Goal: Check status: Check status

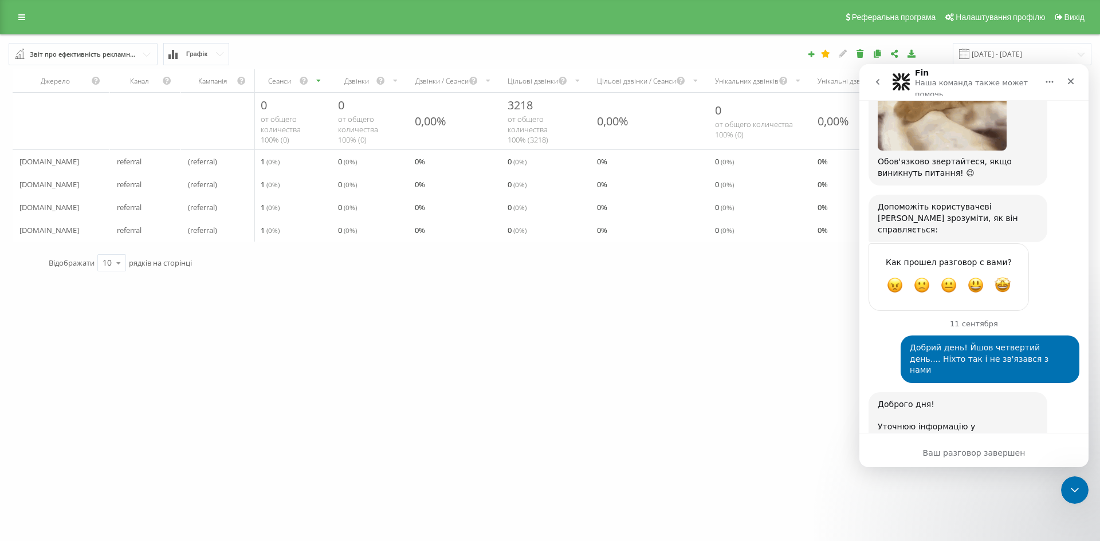
scroll to position [1825, 0]
click at [1066, 81] on icon "Закрыть" at bounding box center [1070, 81] width 9 height 9
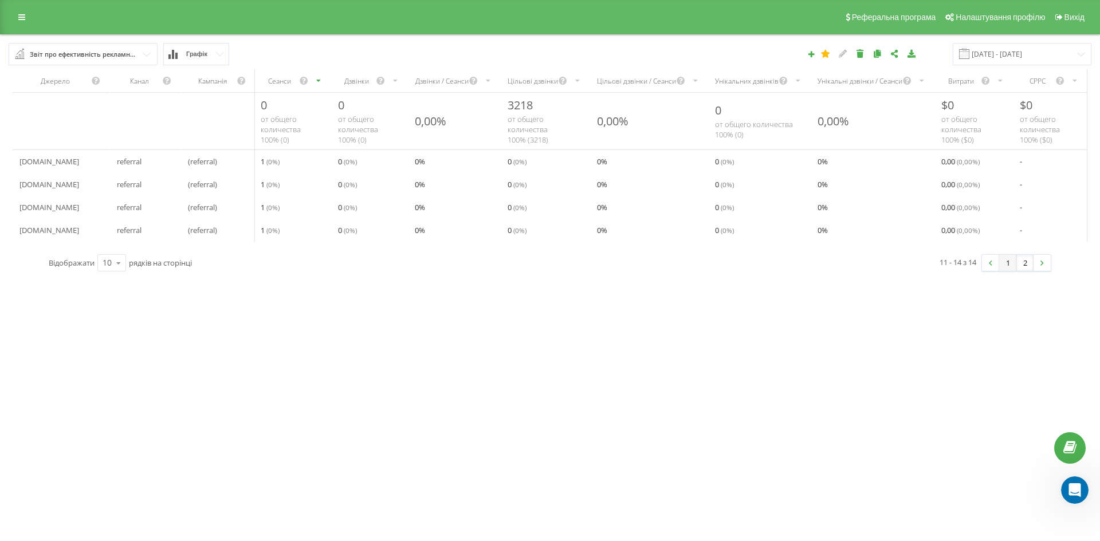
click at [1010, 271] on link "1" at bounding box center [1007, 263] width 17 height 16
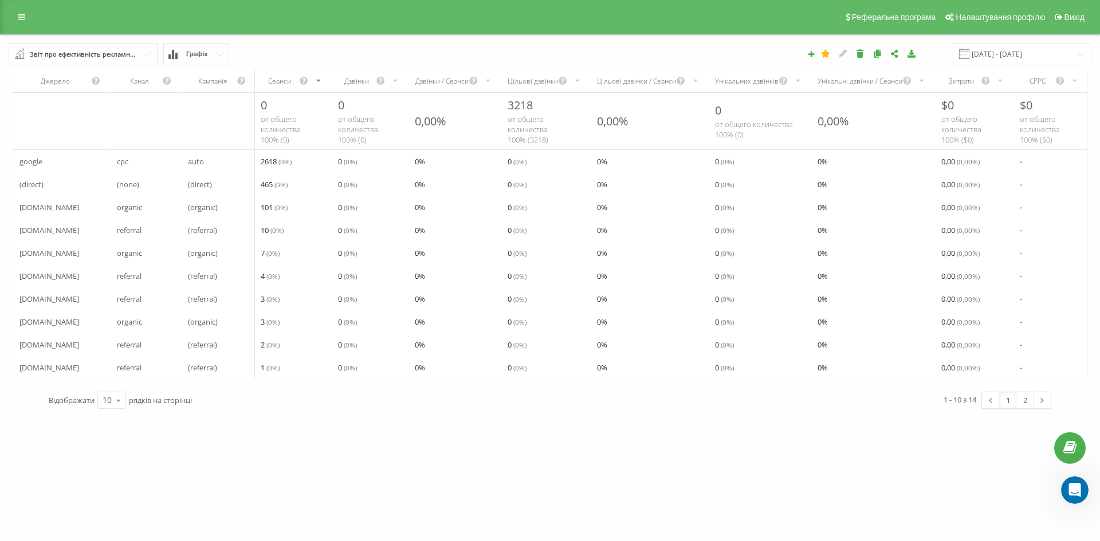
click at [188, 52] on span "Графік" at bounding box center [196, 53] width 21 height 7
click at [202, 56] on span "Графік" at bounding box center [196, 53] width 21 height 7
click at [200, 56] on span "Графік" at bounding box center [196, 53] width 21 height 7
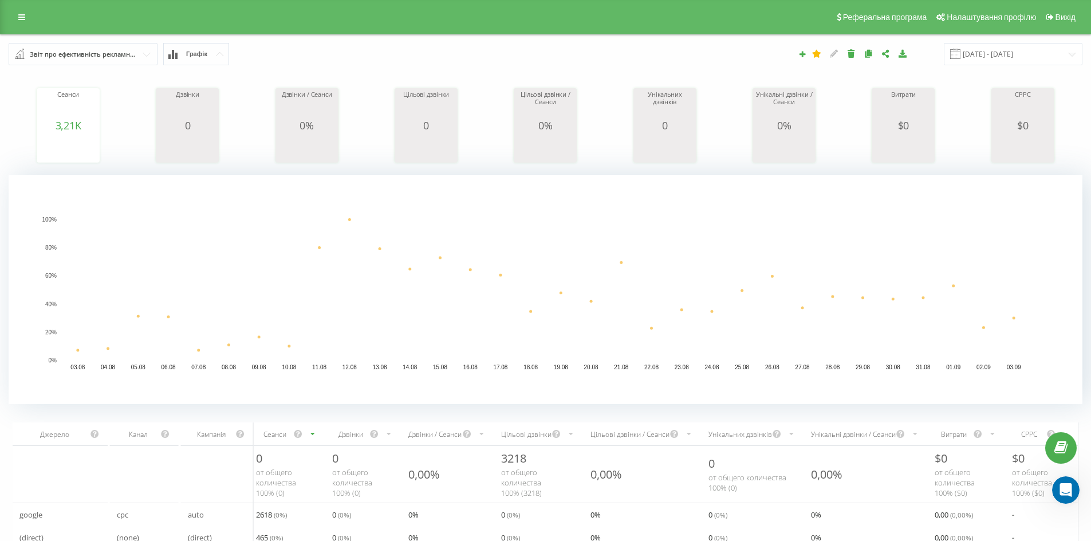
click at [212, 53] on button "Графік" at bounding box center [196, 54] width 66 height 22
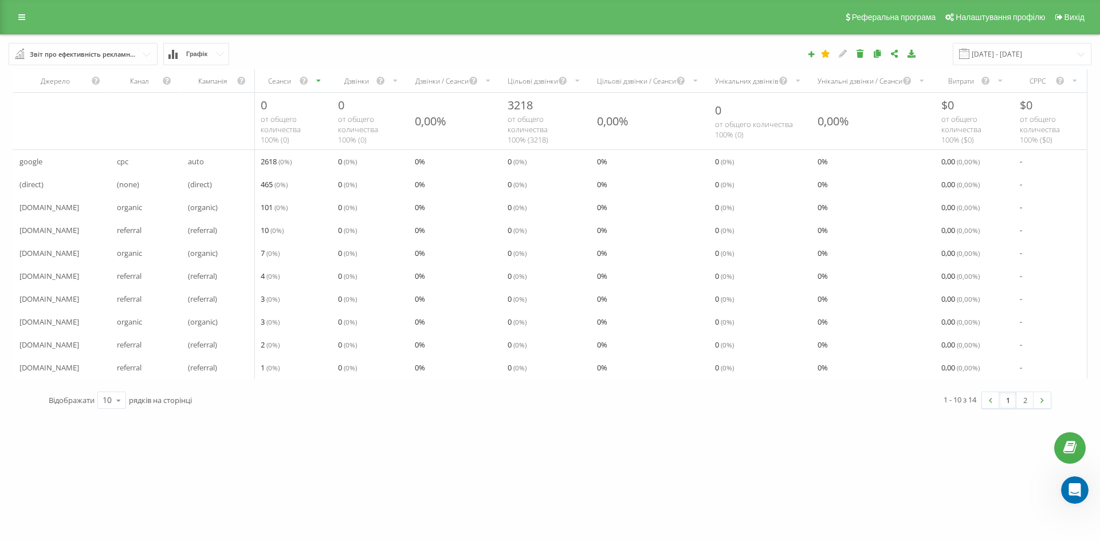
click at [145, 56] on input "text" at bounding box center [84, 54] width 148 height 21
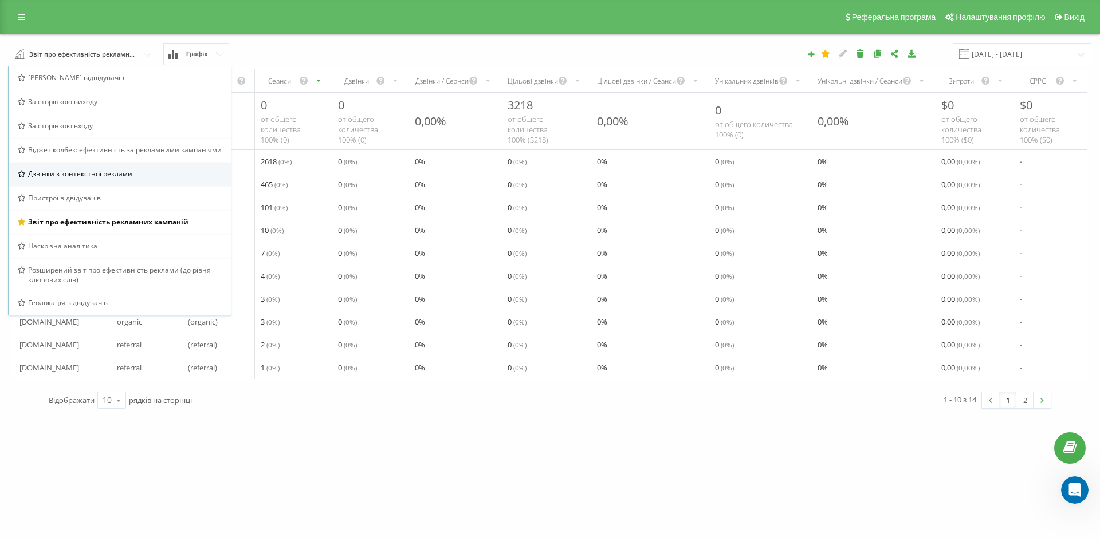
click at [85, 177] on span "Дзвінки з контекстної реклами" at bounding box center [80, 174] width 104 height 10
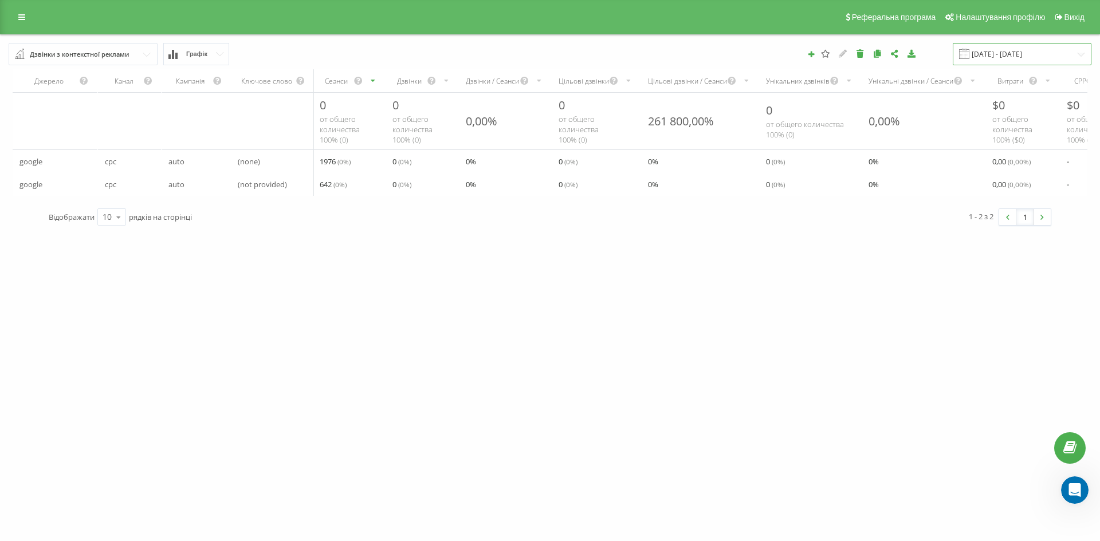
click at [1021, 53] on input "03.08.2025 - 03.09.2025" at bounding box center [1021, 54] width 139 height 22
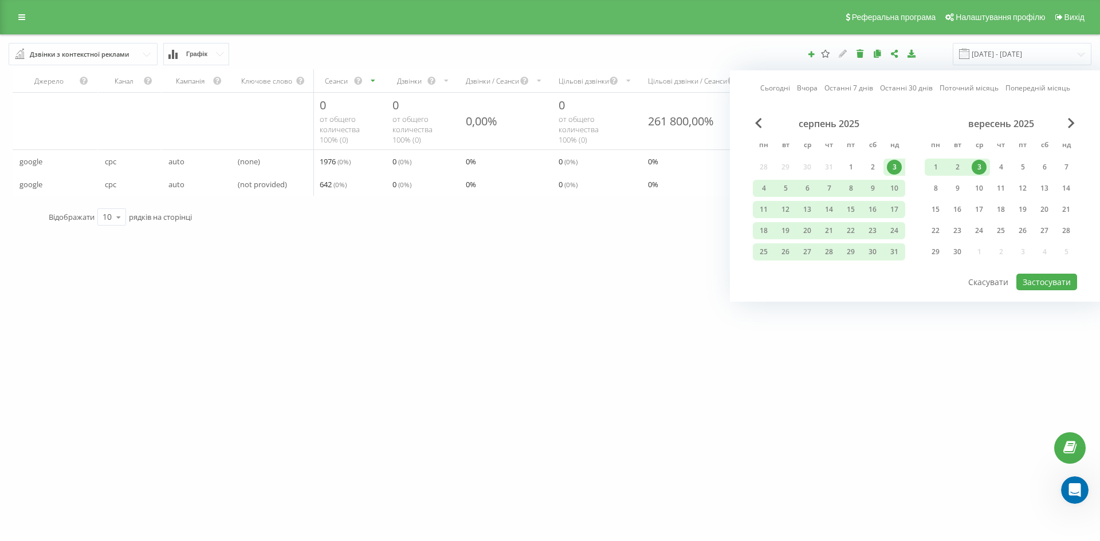
click at [980, 166] on div "3" at bounding box center [978, 167] width 15 height 15
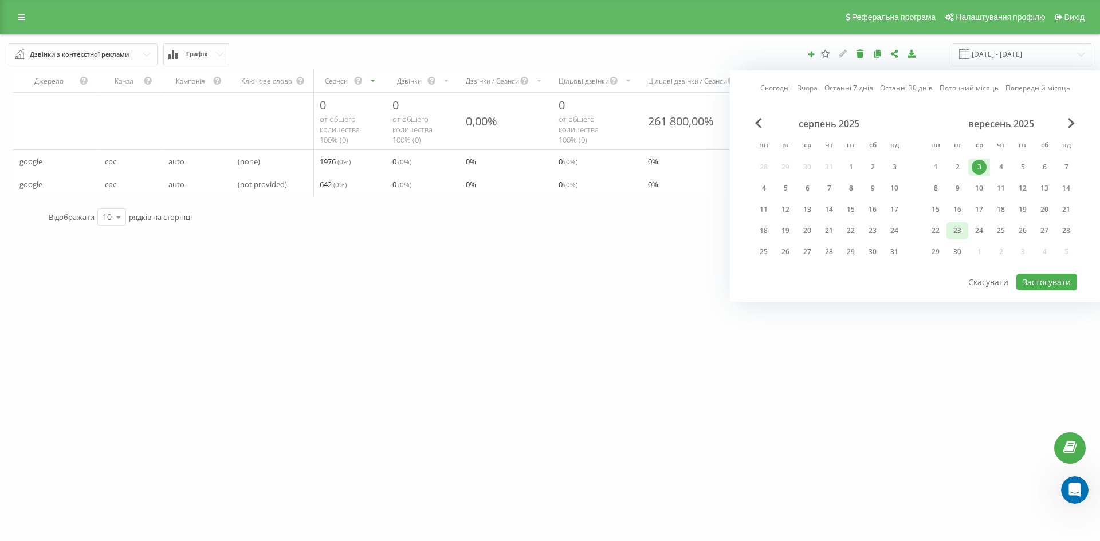
click at [960, 230] on div "23" at bounding box center [957, 230] width 15 height 15
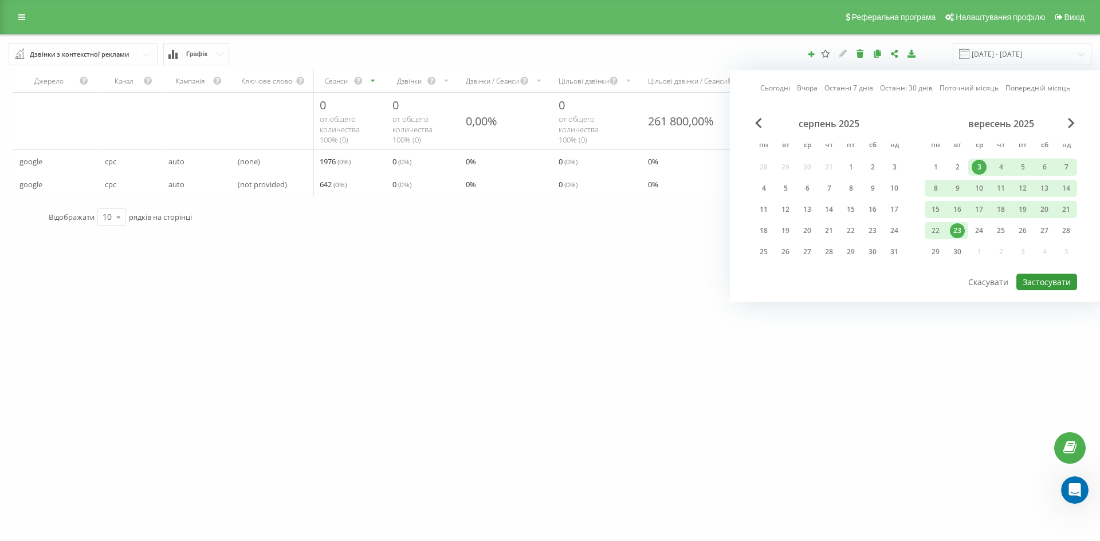
click at [1054, 279] on button "Застосувати" at bounding box center [1046, 282] width 61 height 17
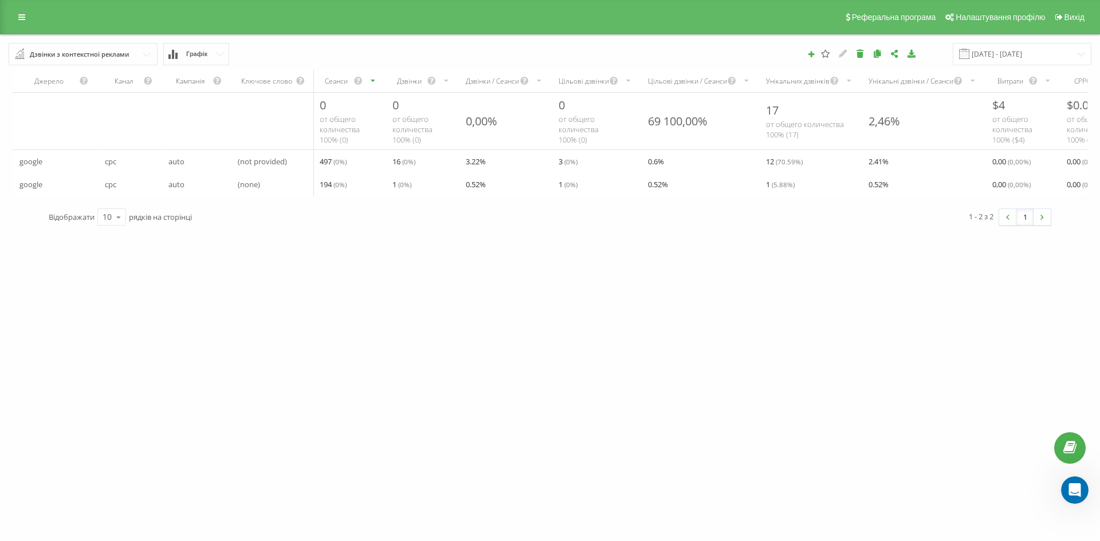
click at [446, 82] on icon "scrollable content" at bounding box center [446, 81] width 7 height 14
click at [444, 80] on icon "scrollable content" at bounding box center [446, 81] width 7 height 14
click at [1033, 57] on input "03.09.2025 - 23.09.2025" at bounding box center [1021, 54] width 139 height 22
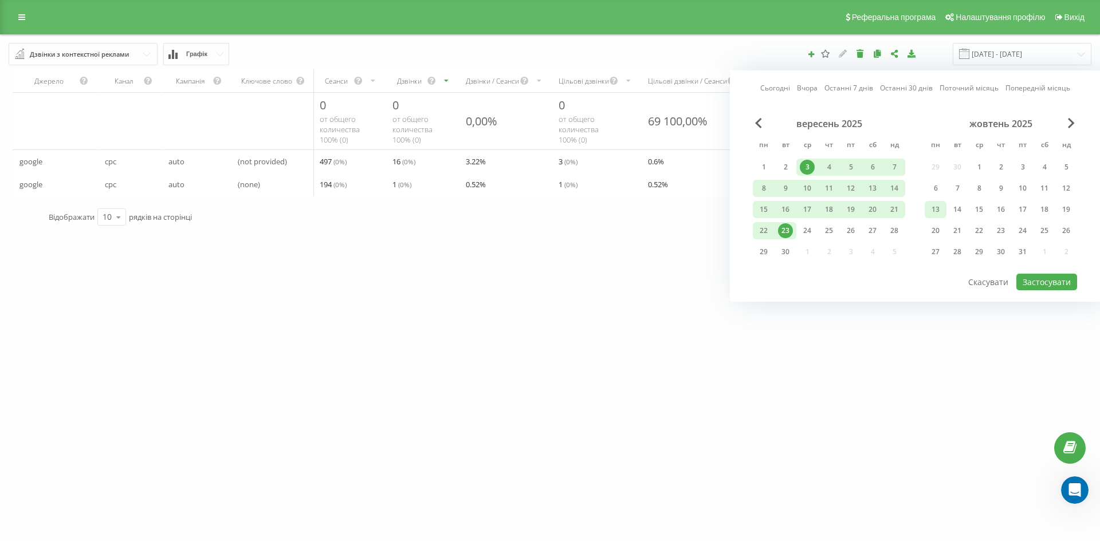
click at [942, 207] on div "13" at bounding box center [935, 209] width 15 height 15
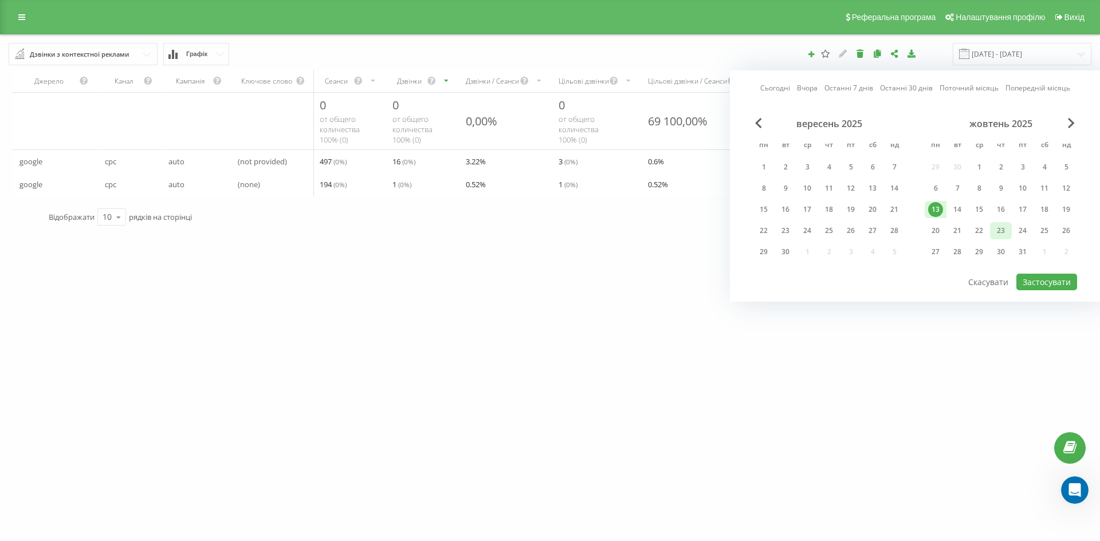
click at [1003, 229] on div "23" at bounding box center [1000, 230] width 15 height 15
drag, startPoint x: 876, startPoint y: 186, endPoint x: 868, endPoint y: 191, distance: 9.5
click at [875, 186] on div "13" at bounding box center [872, 188] width 15 height 15
click at [785, 228] on div "23" at bounding box center [785, 230] width 15 height 15
click at [1029, 282] on button "Застосувати" at bounding box center [1046, 282] width 61 height 17
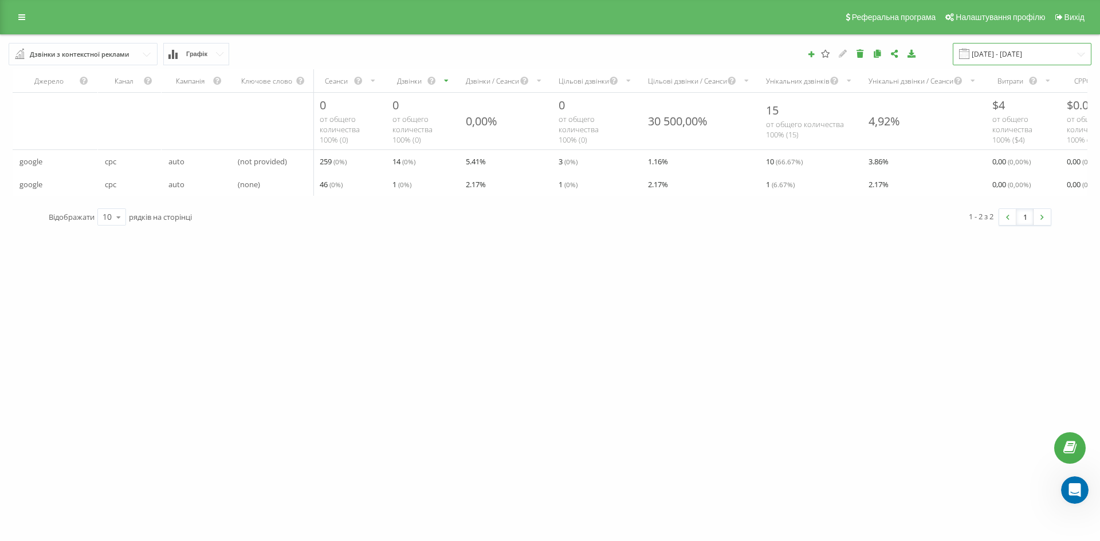
click at [983, 50] on input "13.09.2025 - 23.09.2025" at bounding box center [1021, 54] width 139 height 22
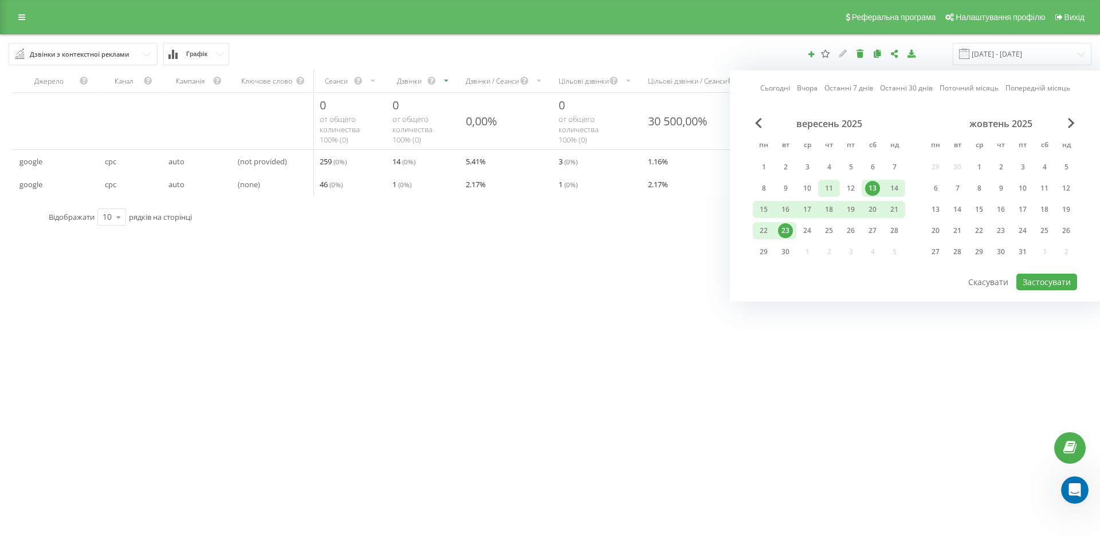
click at [831, 188] on div "11" at bounding box center [828, 188] width 15 height 15
click at [782, 231] on div "23" at bounding box center [785, 230] width 15 height 15
click at [1046, 281] on button "Застосувати" at bounding box center [1046, 282] width 61 height 17
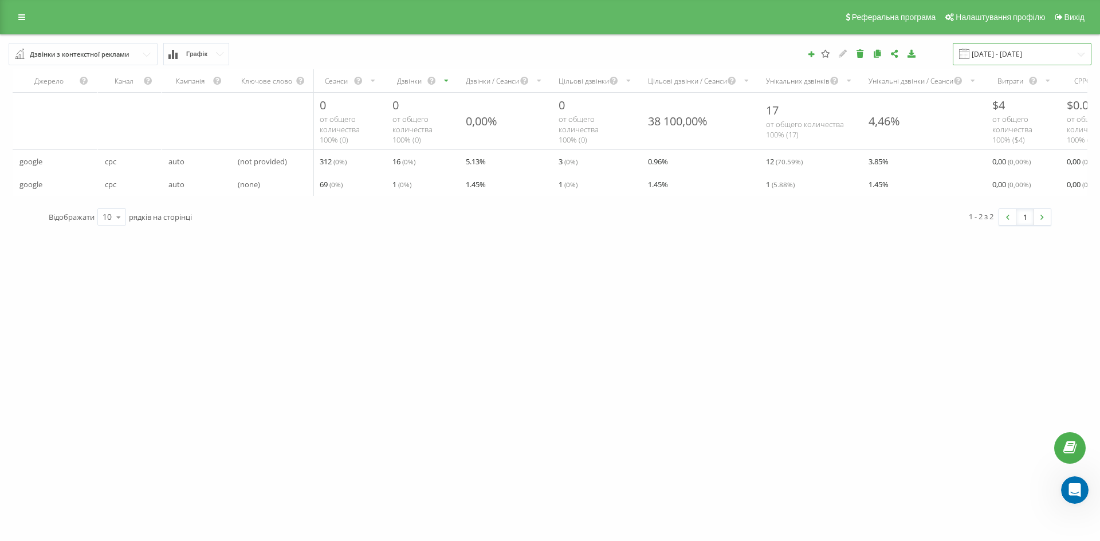
click at [1028, 52] on input "11.09.2025 - 23.09.2025" at bounding box center [1021, 54] width 139 height 22
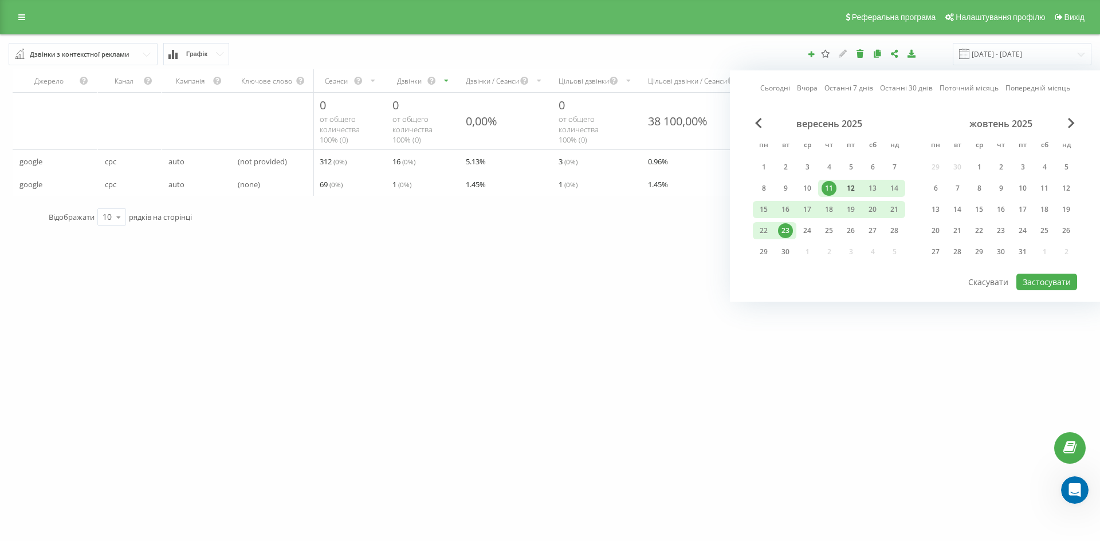
click at [854, 187] on div "12" at bounding box center [850, 188] width 15 height 15
click at [786, 231] on div "23" at bounding box center [785, 230] width 15 height 15
click at [1053, 287] on button "Застосувати" at bounding box center [1046, 282] width 61 height 17
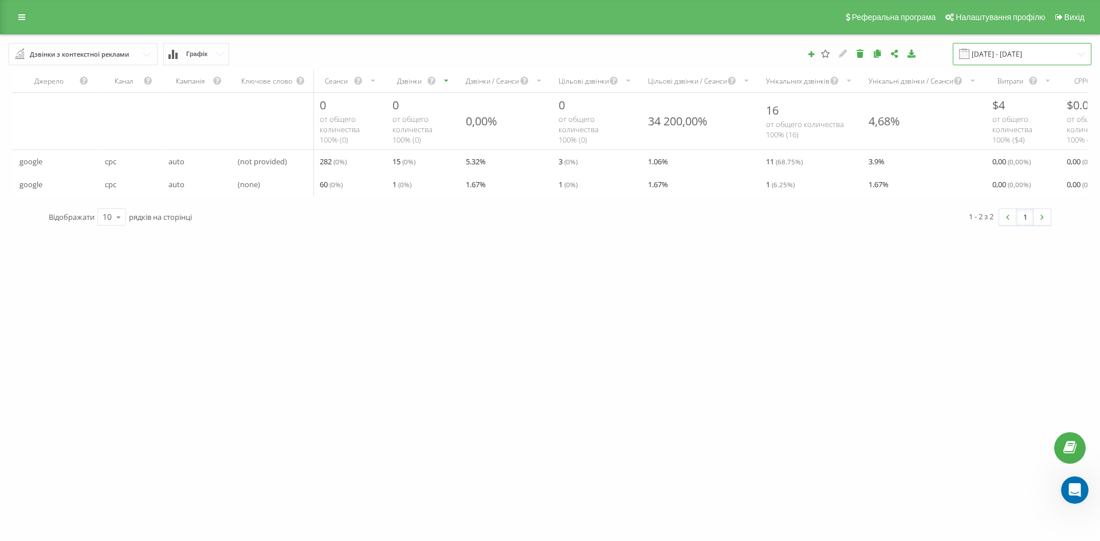
click at [998, 57] on input "12.09.2025 - 23.09.2025" at bounding box center [1021, 54] width 139 height 22
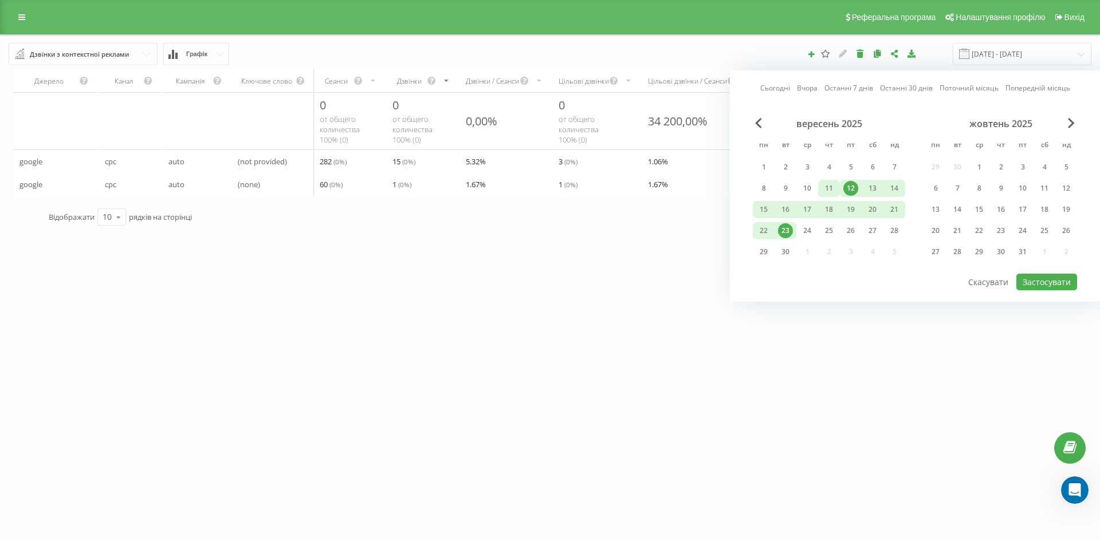
click at [826, 189] on div "11" at bounding box center [828, 188] width 15 height 15
click at [790, 233] on div "23" at bounding box center [785, 230] width 15 height 15
click at [1045, 286] on button "Застосувати" at bounding box center [1046, 282] width 61 height 17
type input "11.09.2025 - 23.09.2025"
